Goal: Information Seeking & Learning: Learn about a topic

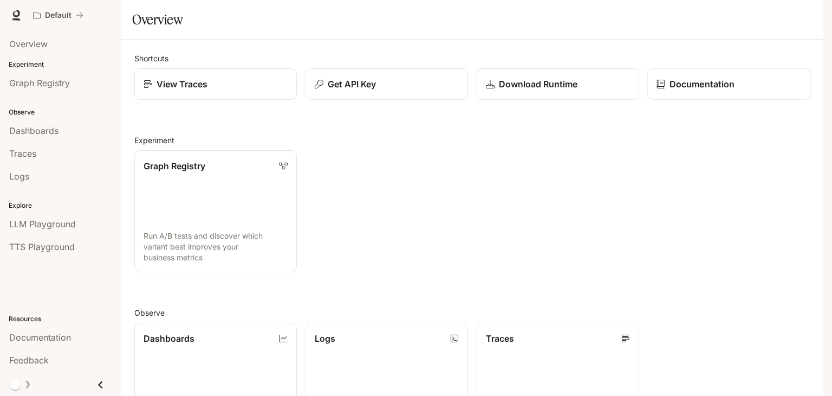
click at [722, 100] on link "Documentation" at bounding box center [730, 84] width 164 height 32
click at [811, 15] on img "button" at bounding box center [808, 15] width 15 height 15
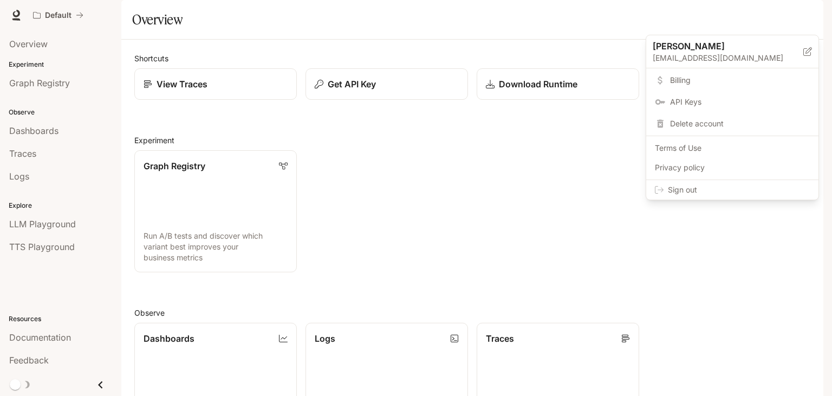
drag, startPoint x: 804, startPoint y: 16, endPoint x: 592, endPoint y: 10, distance: 212.5
click at [800, 16] on div at bounding box center [416, 198] width 832 height 396
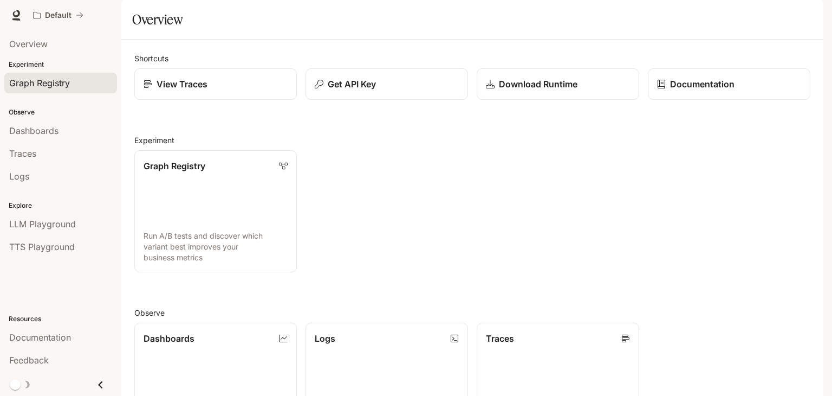
click at [77, 79] on div "Graph Registry" at bounding box center [60, 82] width 103 height 13
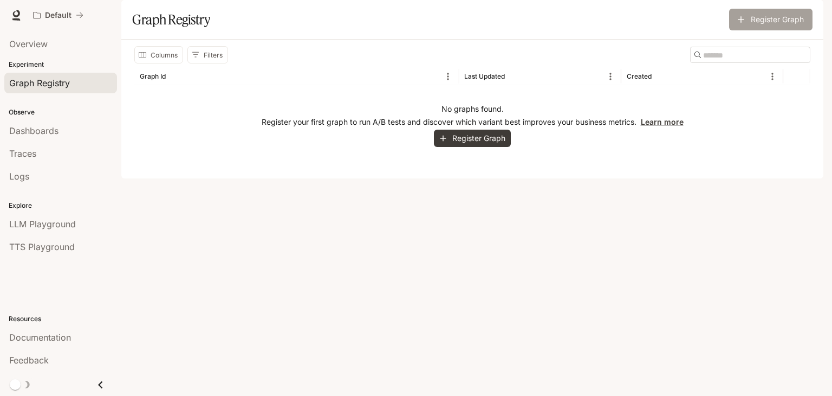
click at [764, 30] on button "Register Graph" at bounding box center [770, 20] width 83 height 22
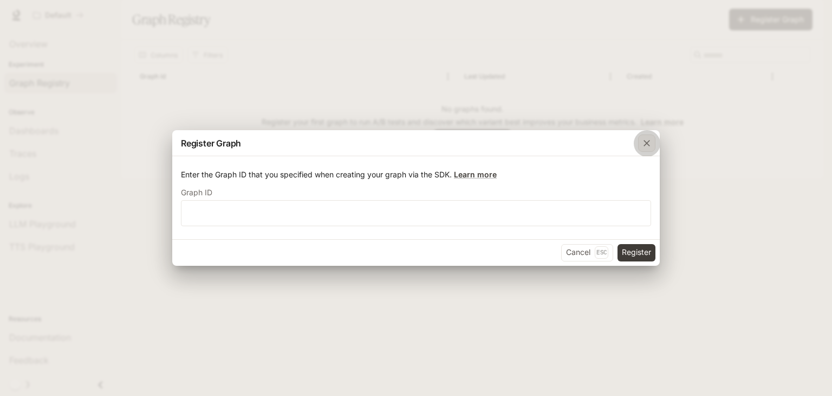
click at [643, 151] on div "button" at bounding box center [646, 142] width 17 height 17
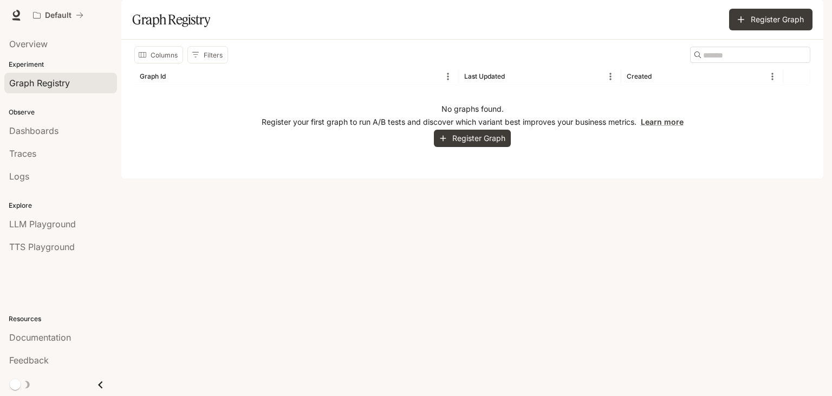
click at [33, 64] on p "Experiment" at bounding box center [60, 65] width 121 height 10
click at [55, 133] on span "Dashboards" at bounding box center [33, 130] width 49 height 13
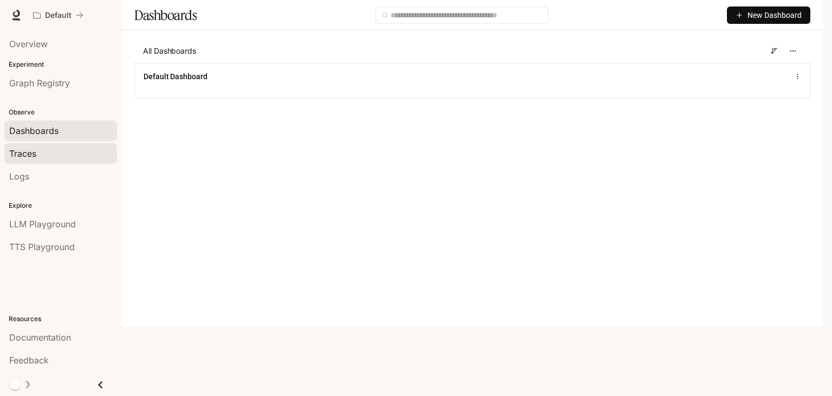
click at [41, 162] on link "Traces" at bounding box center [60, 153] width 113 height 21
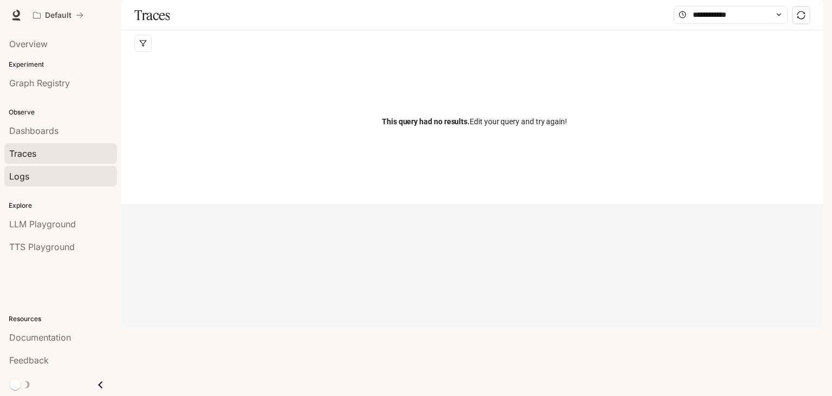
click at [43, 178] on div "Logs" at bounding box center [60, 176] width 103 height 13
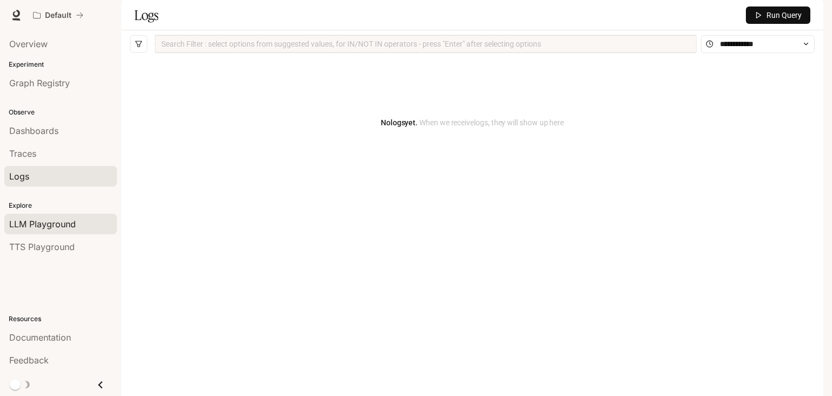
click at [56, 225] on span "LLM Playground" at bounding box center [42, 223] width 67 height 13
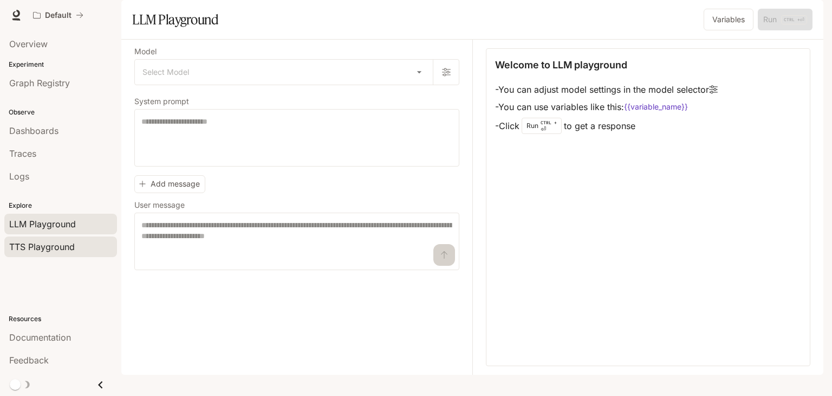
click at [73, 248] on span "TTS Playground" at bounding box center [42, 246] width 66 height 13
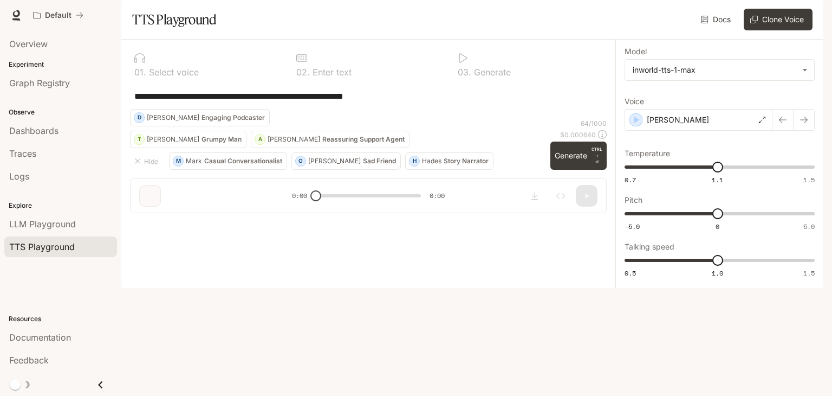
click at [343, 109] on div "**********" at bounding box center [368, 96] width 477 height 26
click at [55, 334] on span "Documentation" at bounding box center [40, 337] width 62 height 13
click at [771, 18] on span "Documentation" at bounding box center [759, 16] width 54 height 14
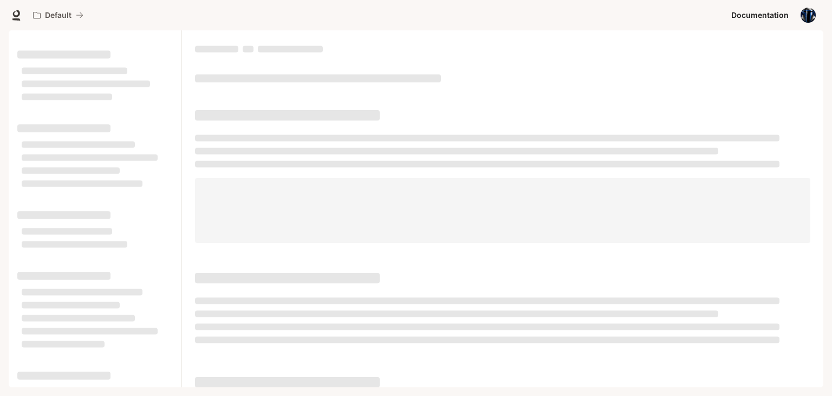
click at [811, 16] on img "button" at bounding box center [808, 15] width 15 height 15
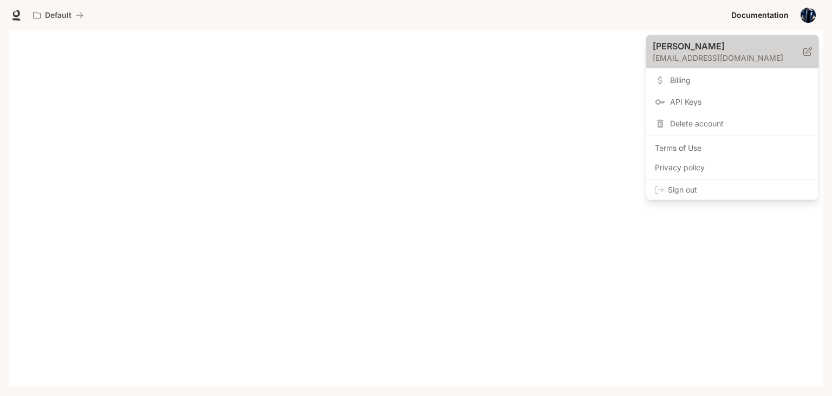
click at [663, 53] on p "sethbarnett66@gmail.com" at bounding box center [728, 58] width 151 height 11
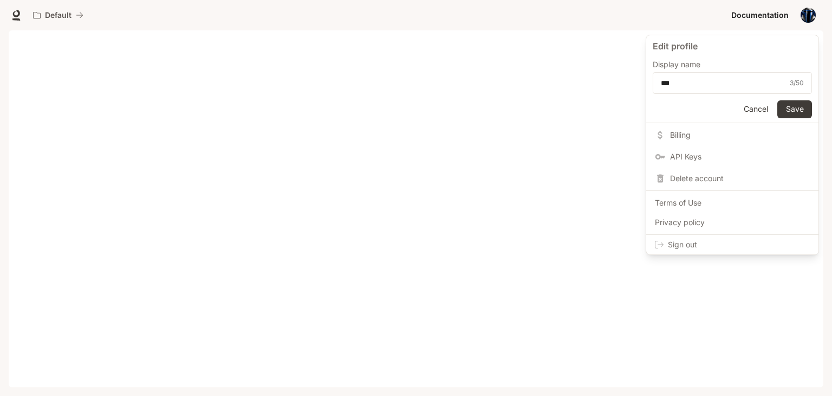
click at [676, 46] on p "Edit profile" at bounding box center [732, 46] width 159 height 13
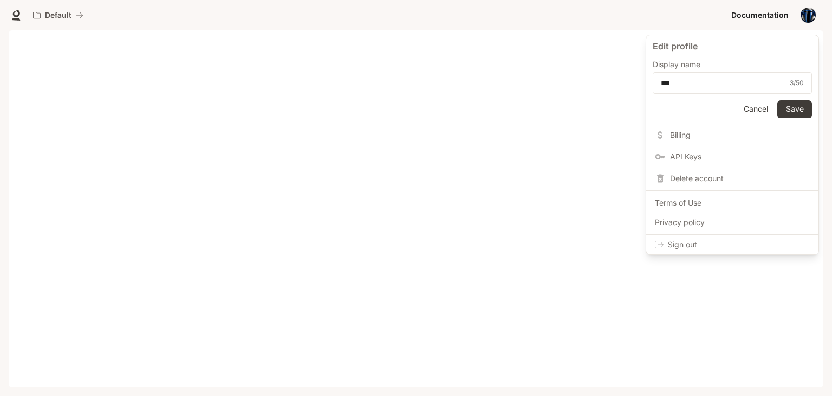
click at [675, 158] on span "API Keys" at bounding box center [740, 156] width 140 height 11
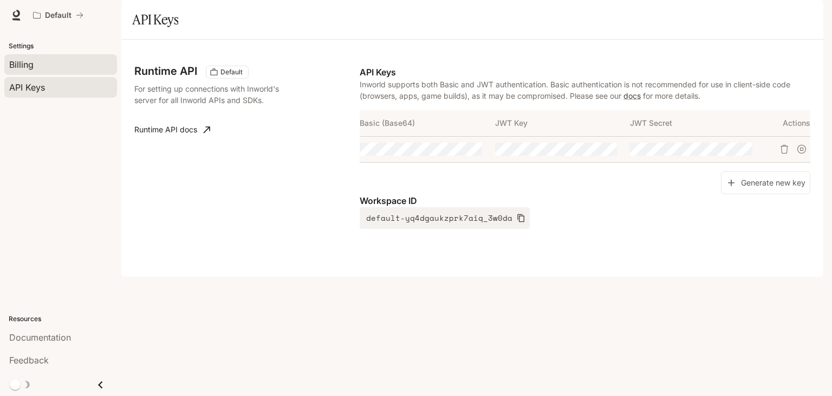
click at [42, 66] on div "Billing" at bounding box center [60, 64] width 103 height 13
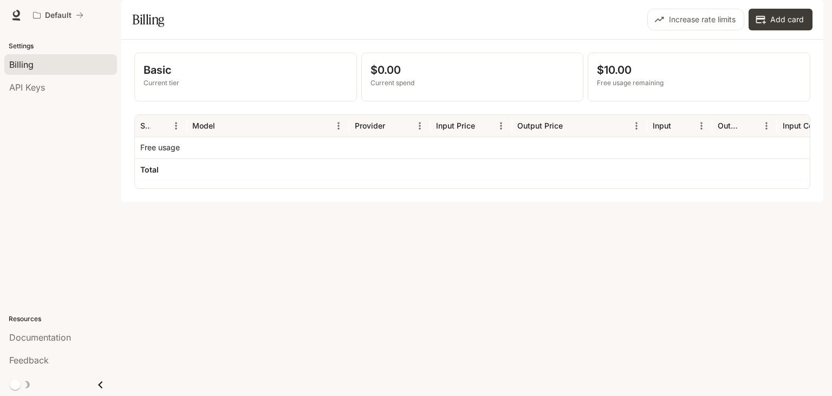
click at [28, 44] on p "Settings" at bounding box center [60, 46] width 121 height 10
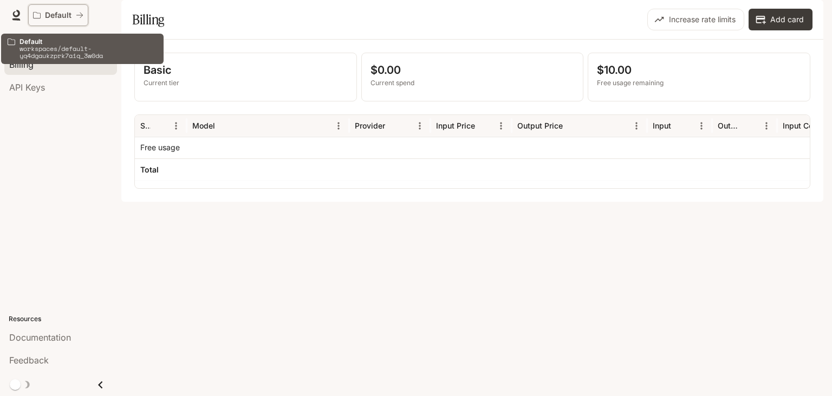
click at [72, 16] on div "Default" at bounding box center [54, 15] width 43 height 9
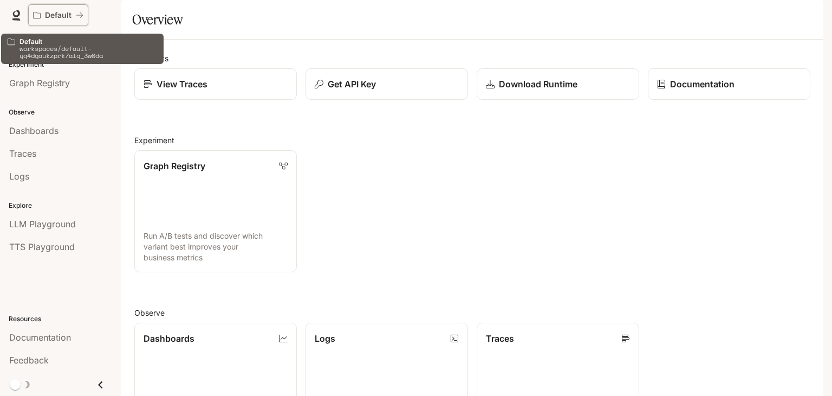
click at [69, 16] on p "Default" at bounding box center [58, 15] width 27 height 9
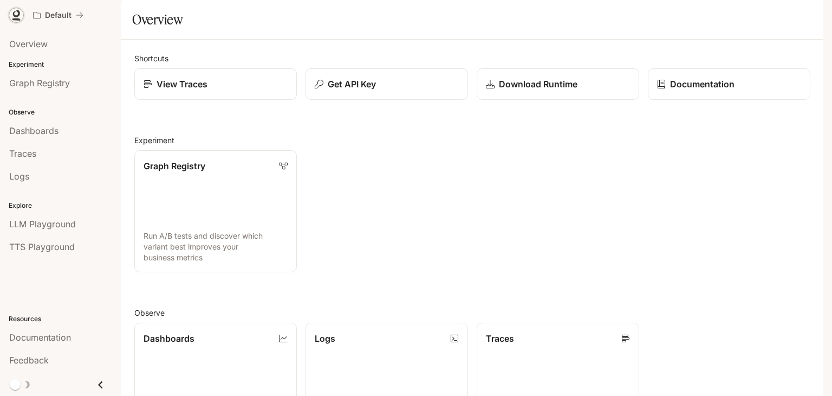
click at [15, 15] on icon at bounding box center [16, 14] width 7 height 8
click at [813, 12] on img "button" at bounding box center [808, 15] width 15 height 15
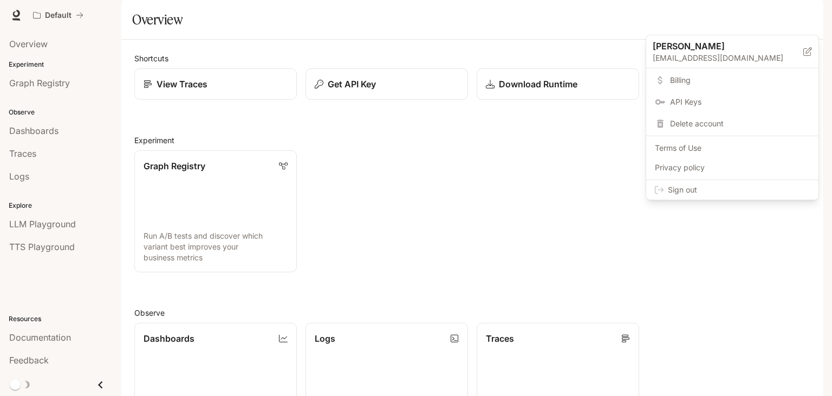
click at [680, 187] on span "Sign out" at bounding box center [739, 189] width 142 height 11
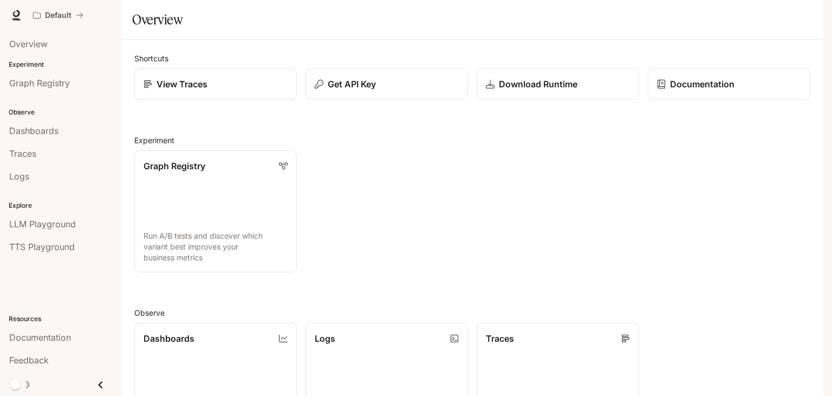
scroll to position [269, 0]
